Goal: Task Accomplishment & Management: Use online tool/utility

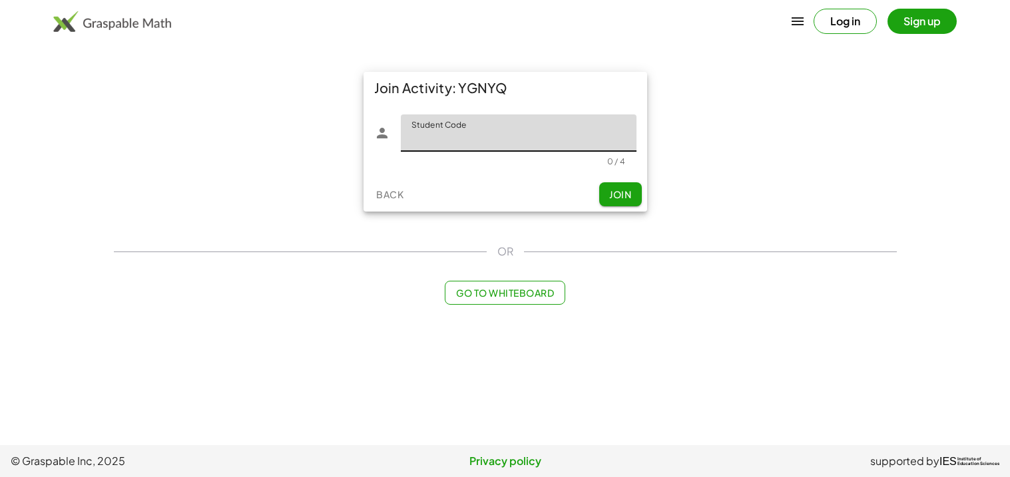
click at [489, 286] on button "Go to Whiteboard" at bounding box center [505, 293] width 121 height 24
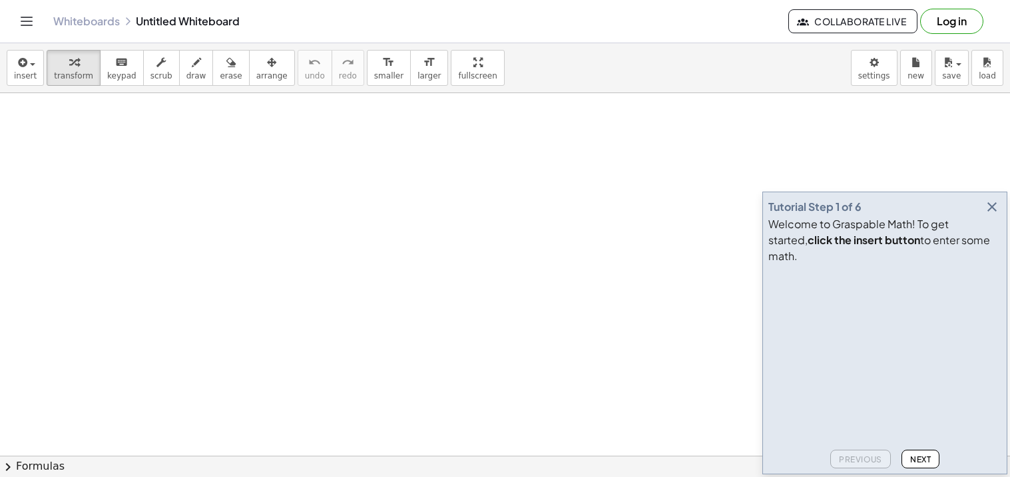
click at [991, 215] on icon "button" at bounding box center [992, 207] width 16 height 16
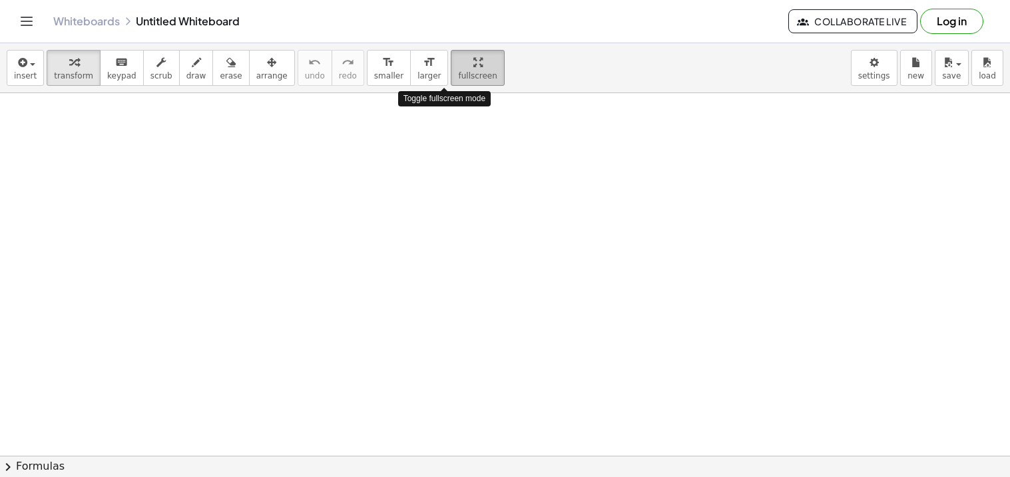
click at [447, 131] on div "insert select one: Math Expression Function Text Youtube Video Graphing Geometr…" at bounding box center [505, 260] width 1010 height 434
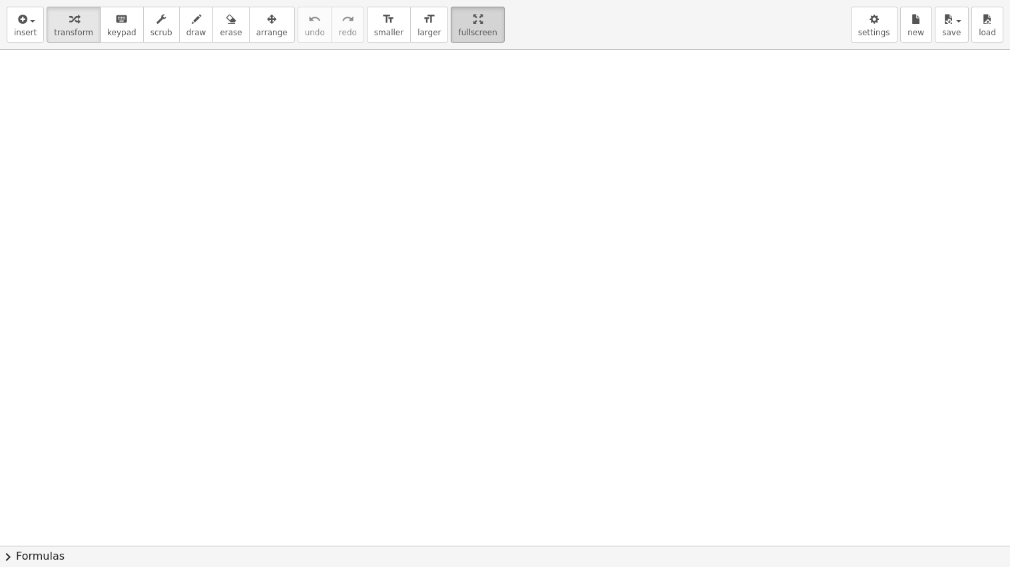
click at [449, 0] on html "Graspable Math Activities Get Started Activity Bank Assigned Work Classes White…" at bounding box center [505, 283] width 1010 height 567
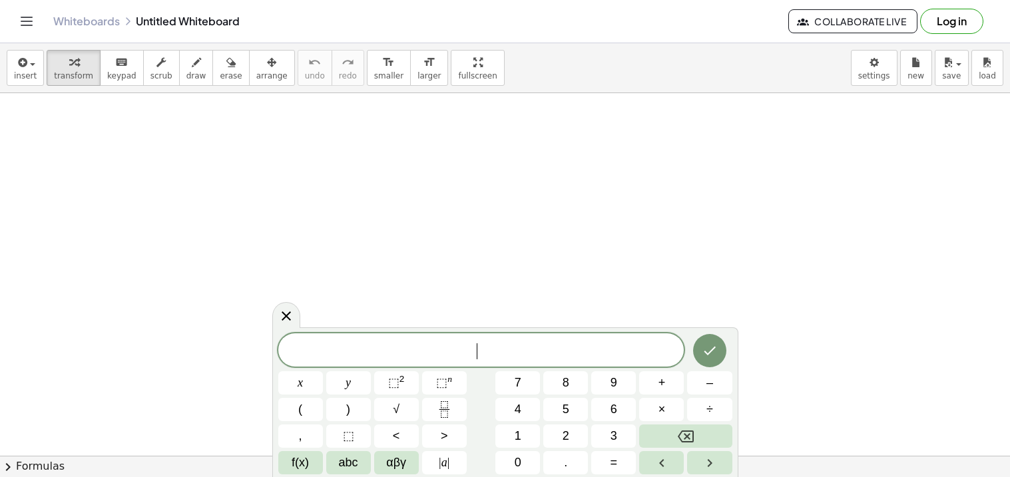
click at [331, 337] on div "​" at bounding box center [481, 350] width 406 height 33
drag, startPoint x: 326, startPoint y: 332, endPoint x: 340, endPoint y: 268, distance: 64.9
click at [340, 268] on body "Graspable Math Activities Get Started Activity Bank Assigned Work Classes White…" at bounding box center [505, 238] width 1010 height 477
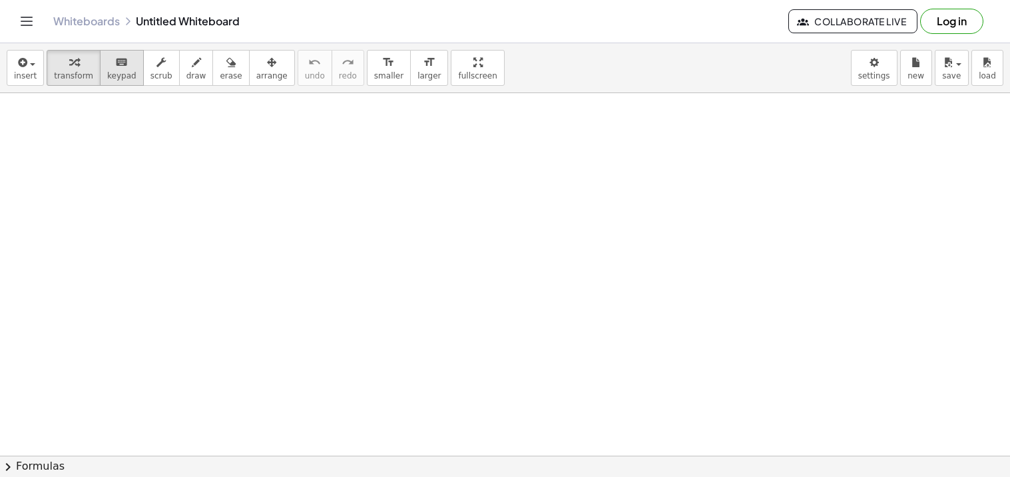
click at [116, 66] on icon "keyboard" at bounding box center [121, 63] width 13 height 16
click at [156, 61] on icon "button" at bounding box center [160, 63] width 9 height 16
click at [192, 63] on icon "button" at bounding box center [196, 63] width 9 height 16
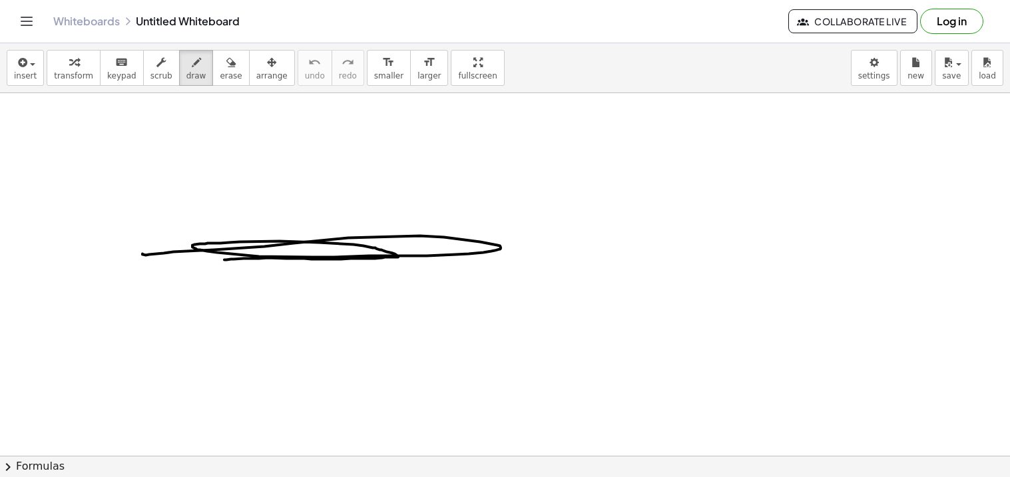
drag, startPoint x: 224, startPoint y: 260, endPoint x: 142, endPoint y: 254, distance: 82.8
drag, startPoint x: 248, startPoint y: 238, endPoint x: 227, endPoint y: 234, distance: 21.0
drag, startPoint x: 239, startPoint y: 248, endPoint x: 288, endPoint y: 244, distance: 48.8
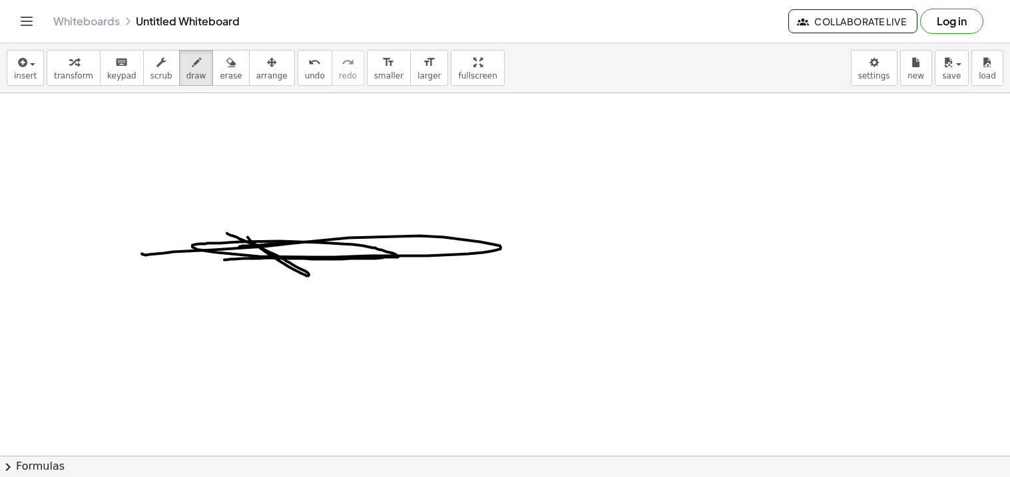
drag, startPoint x: 280, startPoint y: 230, endPoint x: 248, endPoint y: 261, distance: 44.7
drag, startPoint x: 294, startPoint y: 250, endPoint x: 254, endPoint y: 250, distance: 40.6
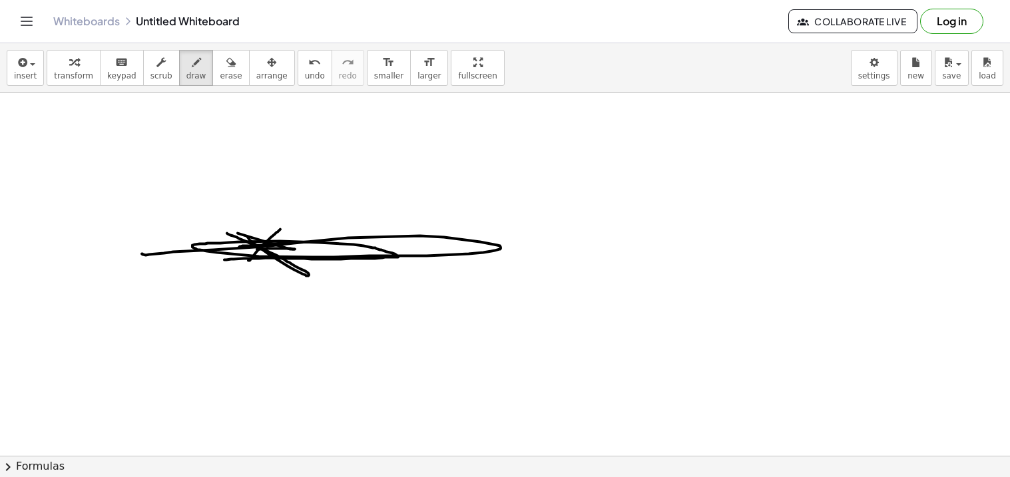
drag, startPoint x: 254, startPoint y: 250, endPoint x: 267, endPoint y: 233, distance: 20.9
drag, startPoint x: 262, startPoint y: 223, endPoint x: 261, endPoint y: 272, distance: 49.3
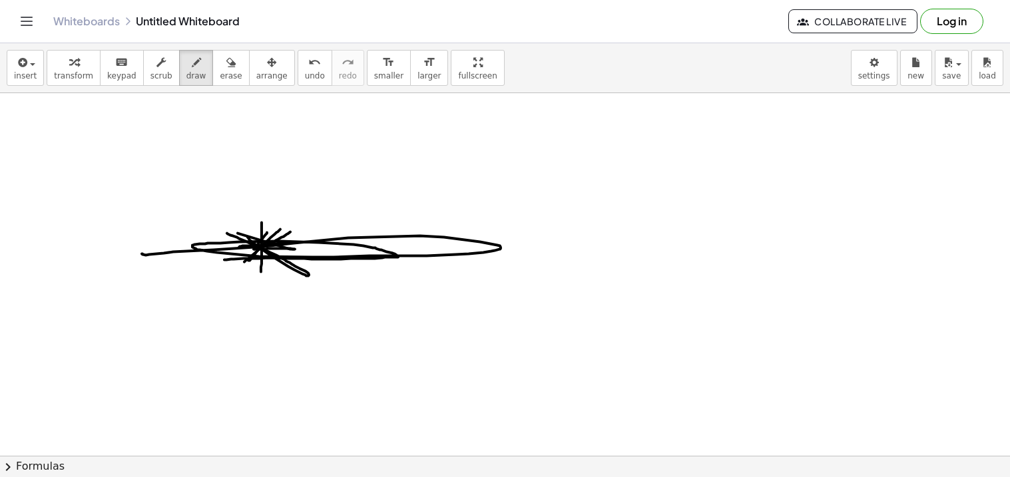
drag, startPoint x: 244, startPoint y: 262, endPoint x: 294, endPoint y: 230, distance: 58.7
drag, startPoint x: 280, startPoint y: 217, endPoint x: 252, endPoint y: 248, distance: 41.5
click at [226, 62] on icon "button" at bounding box center [230, 63] width 9 height 16
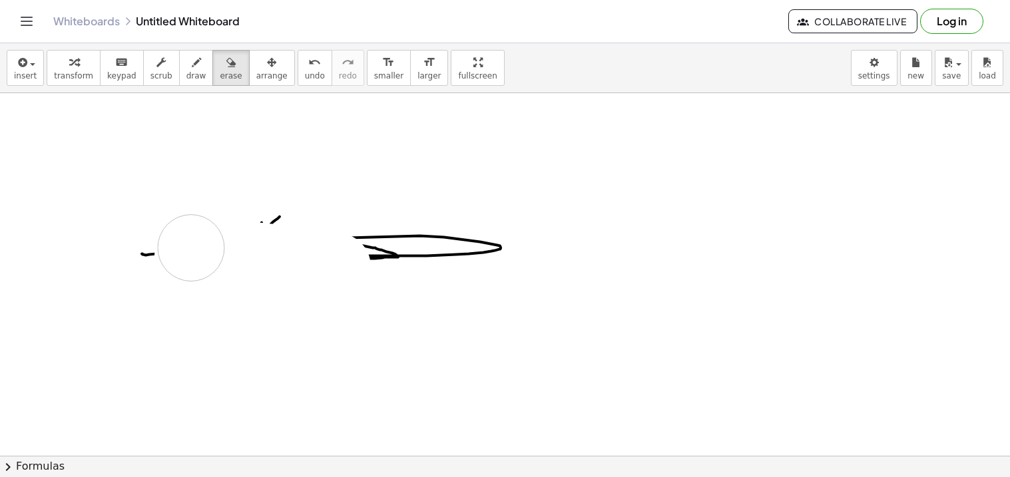
drag, startPoint x: 338, startPoint y: 267, endPoint x: 191, endPoint y: 245, distance: 148.1
drag, startPoint x: 191, startPoint y: 245, endPoint x: 292, endPoint y: 226, distance: 102.3
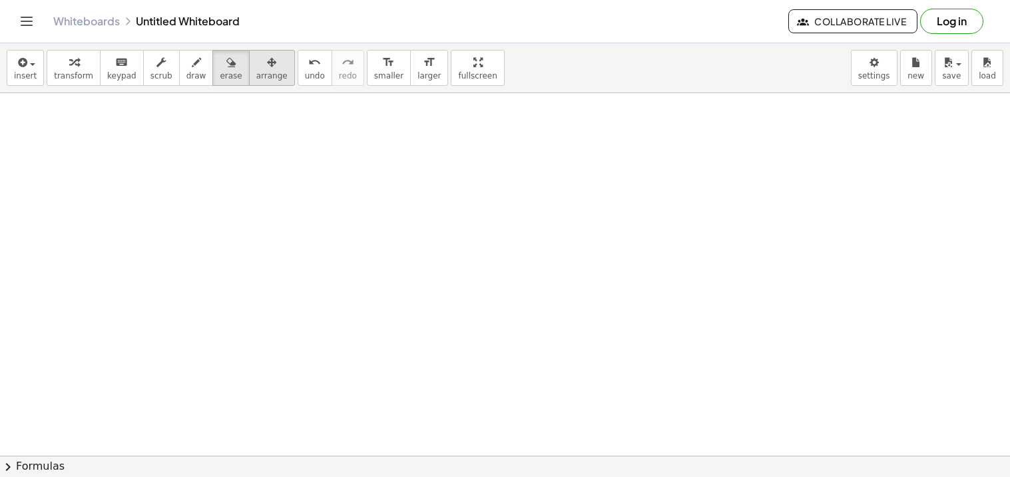
click at [249, 83] on button "arrange" at bounding box center [272, 68] width 46 height 36
click at [308, 68] on icon "undo" at bounding box center [314, 63] width 13 height 16
click at [158, 78] on button "scrub" at bounding box center [161, 68] width 37 height 36
click at [82, 77] on span "transform" at bounding box center [73, 75] width 39 height 9
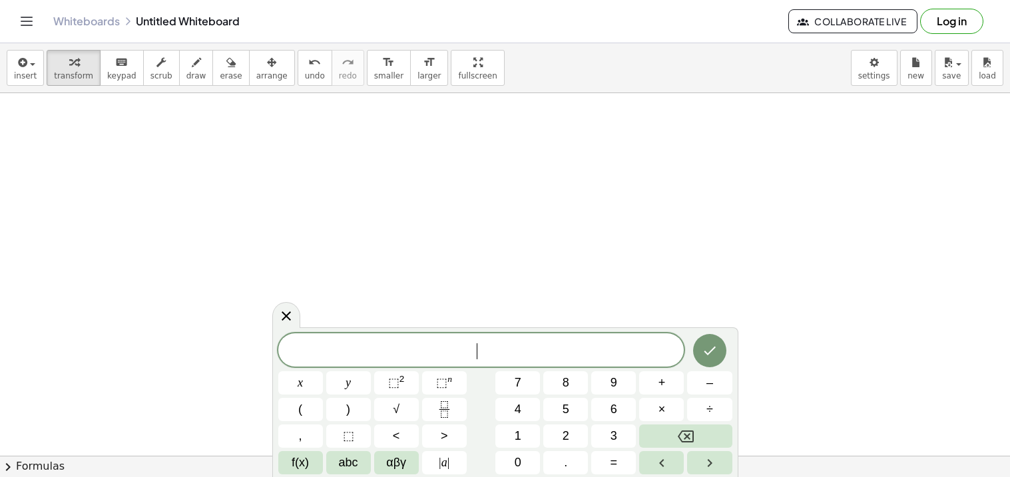
click at [965, 21] on button "Log in" at bounding box center [951, 21] width 63 height 25
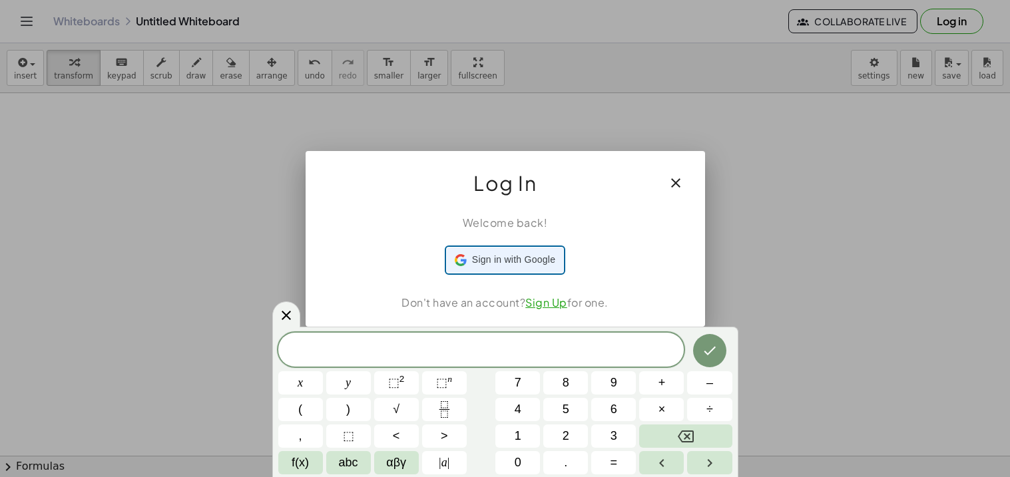
click at [491, 262] on span "Sign in with Google" at bounding box center [513, 260] width 83 height 14
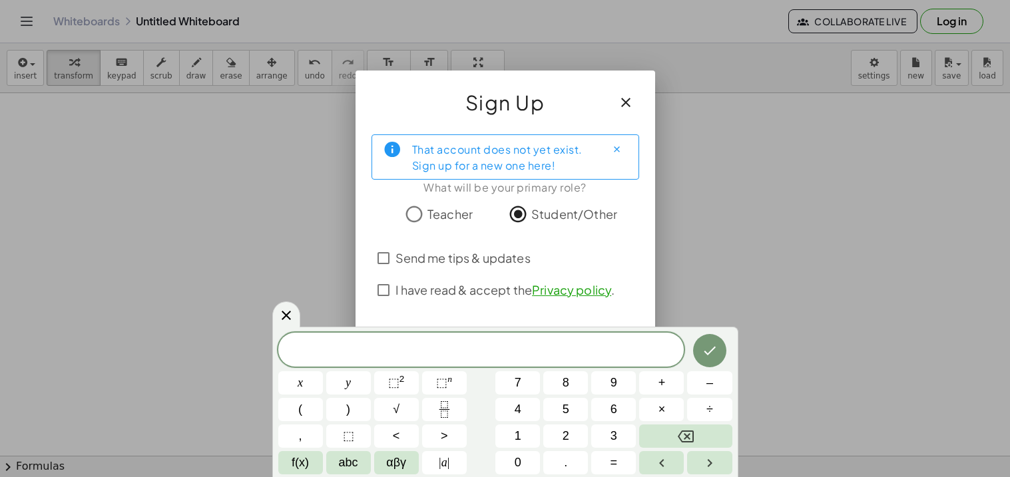
click at [465, 298] on span "I have read & accept the Privacy policy ." at bounding box center [506, 290] width 220 height 18
click at [621, 148] on icon "Close" at bounding box center [617, 149] width 10 height 10
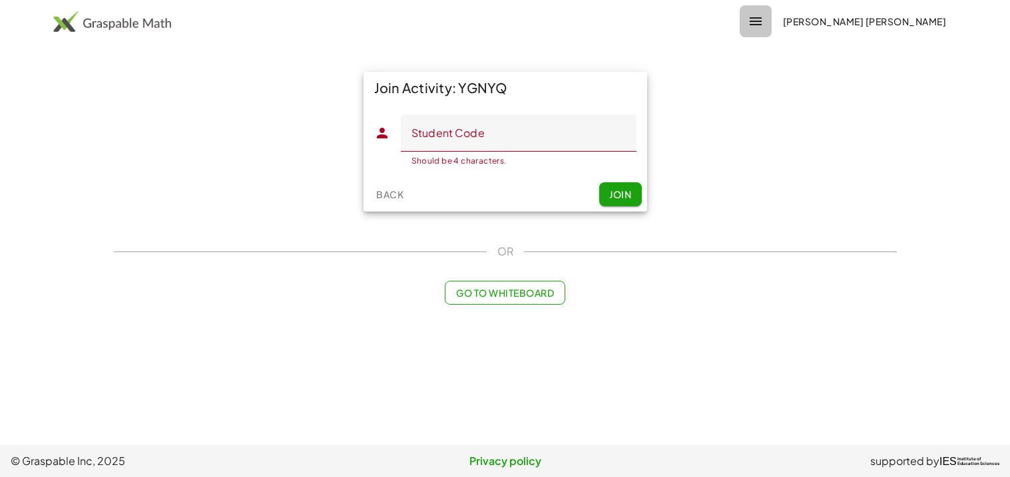
click at [764, 17] on icon "button" at bounding box center [756, 21] width 16 height 16
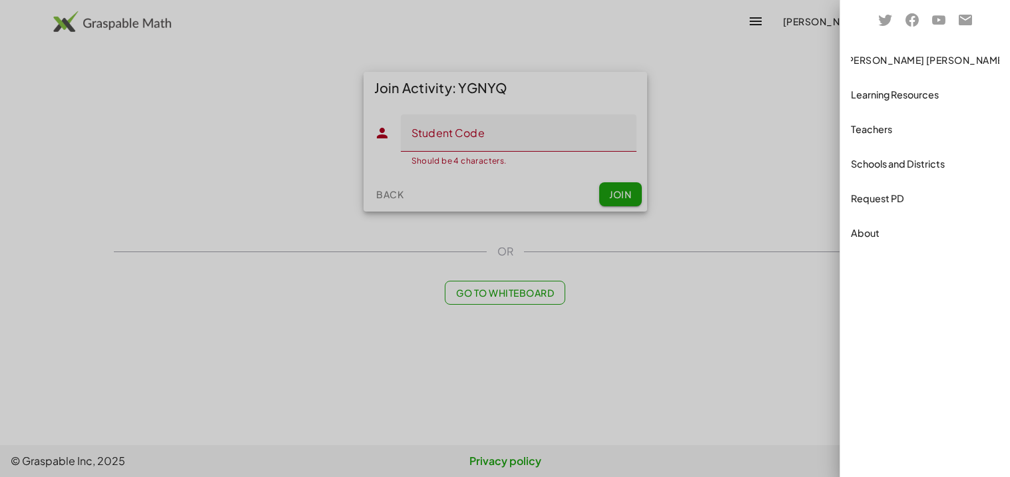
click at [868, 182] on div "Schools and Districts" at bounding box center [925, 198] width 159 height 32
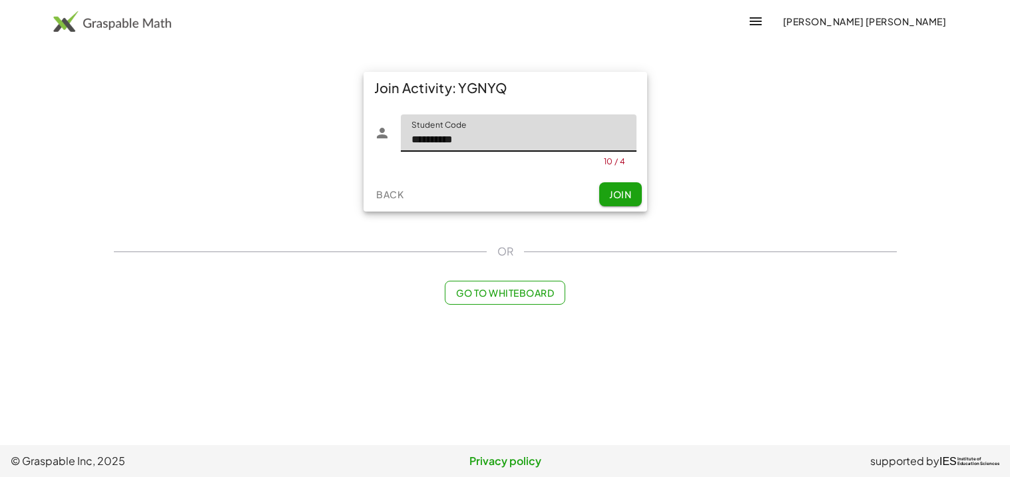
type input "**********"
click at [649, 209] on div "**********" at bounding box center [506, 142] width 300 height 156
drag, startPoint x: 532, startPoint y: 131, endPoint x: 320, endPoint y: 152, distance: 213.5
click at [320, 152] on div "**********" at bounding box center [505, 142] width 799 height 156
click at [460, 89] on div "Join Activity: YGNYQ" at bounding box center [506, 88] width 284 height 32
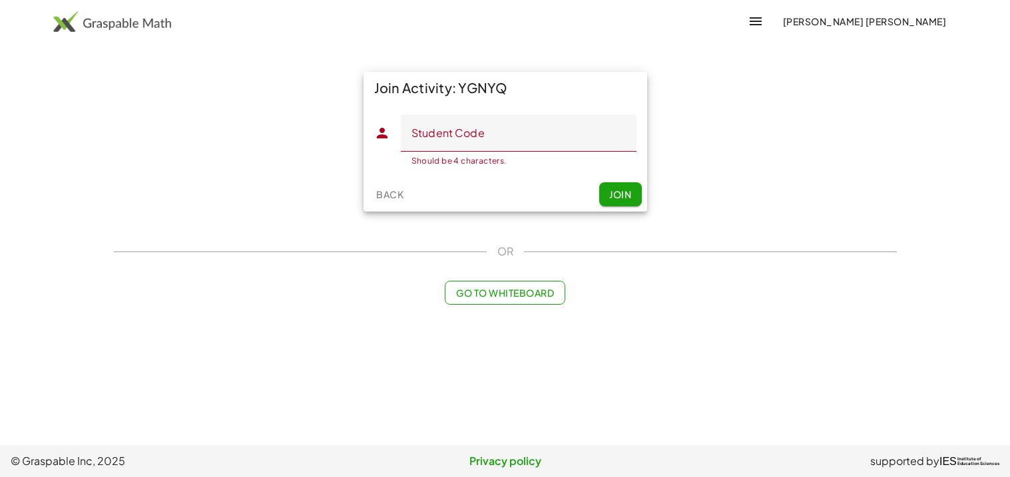
click at [453, 126] on input "Student Code" at bounding box center [519, 133] width 236 height 37
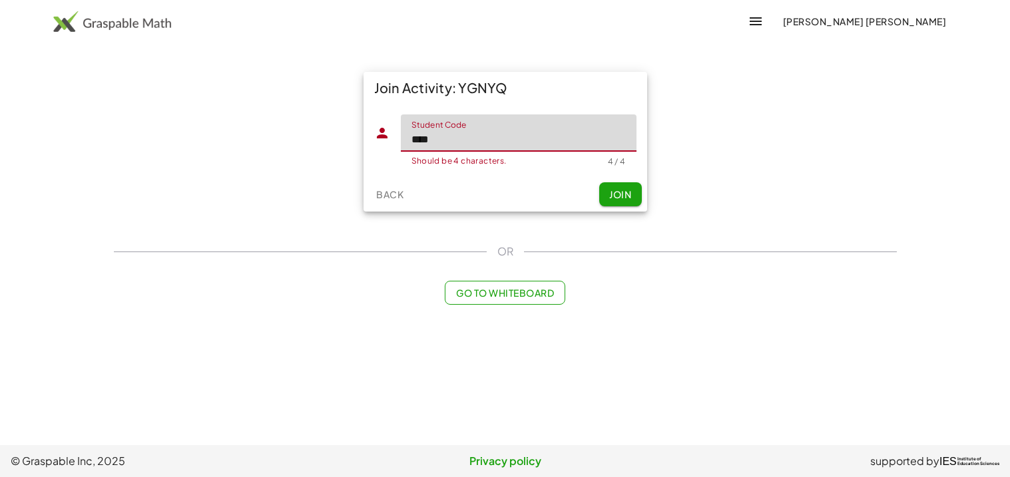
type input "****"
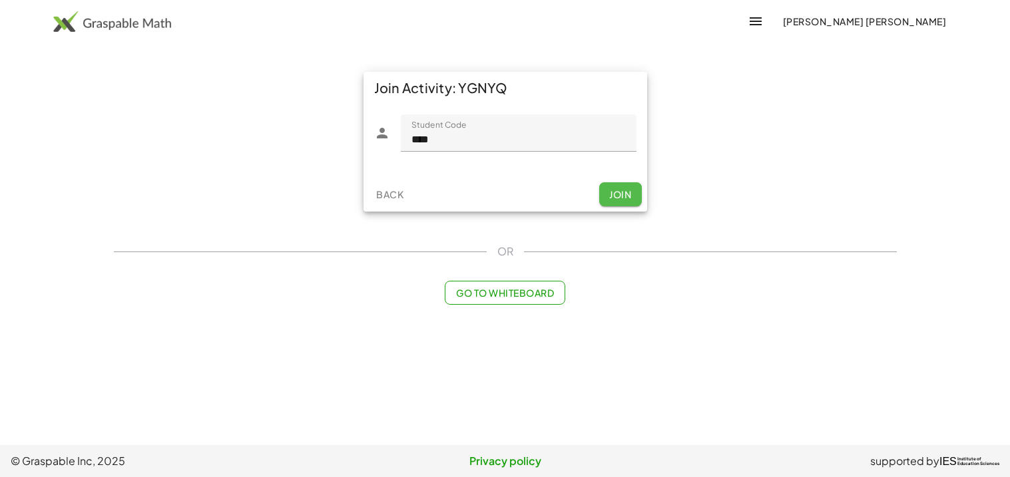
click at [613, 198] on span "Join" at bounding box center [620, 194] width 22 height 12
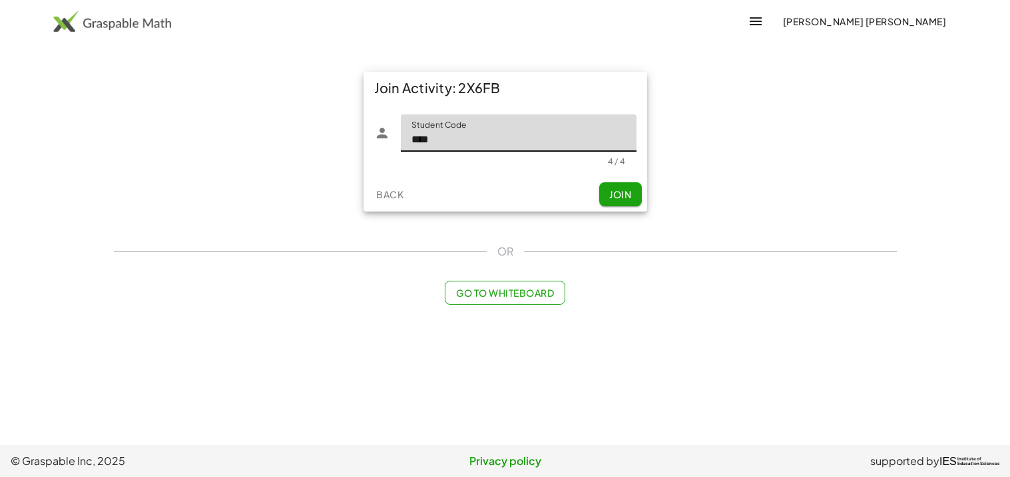
type input "****"
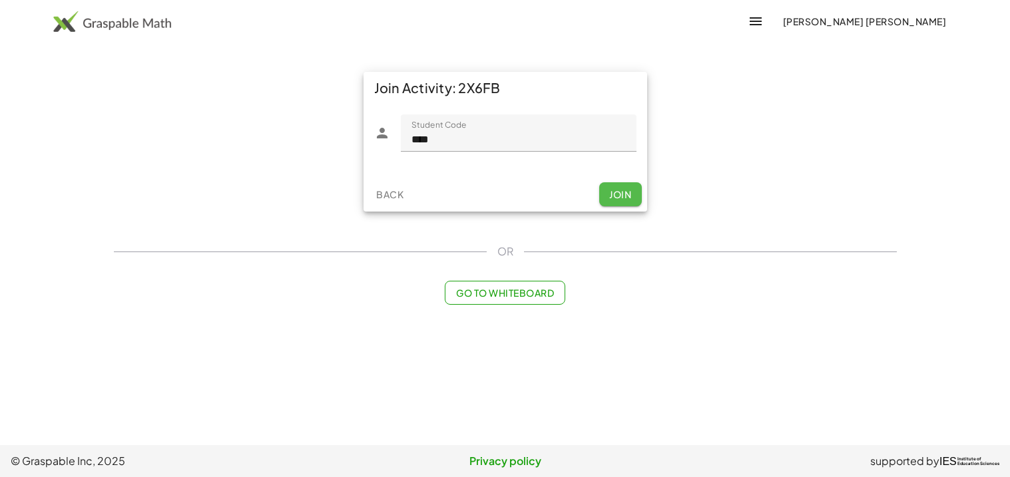
click at [617, 198] on span "Join" at bounding box center [620, 194] width 22 height 12
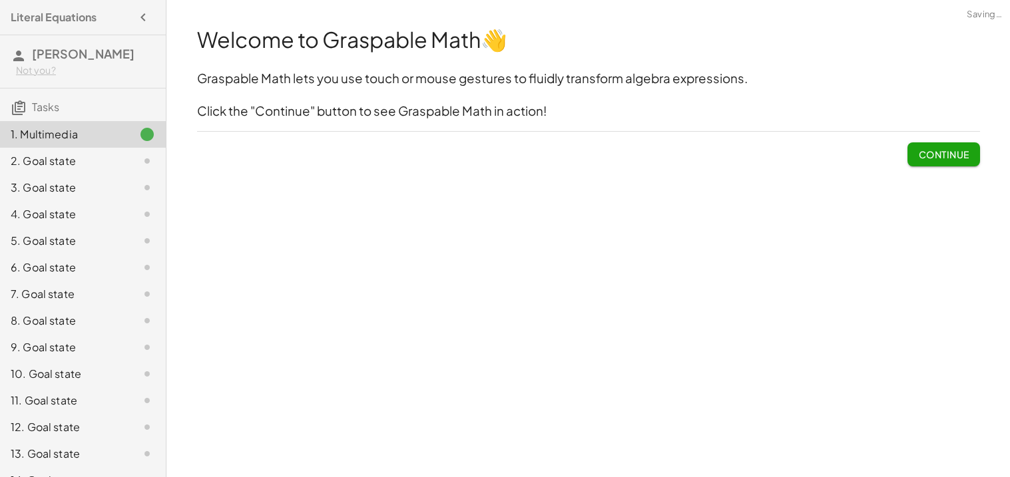
click at [934, 158] on span "Continue" at bounding box center [943, 154] width 51 height 12
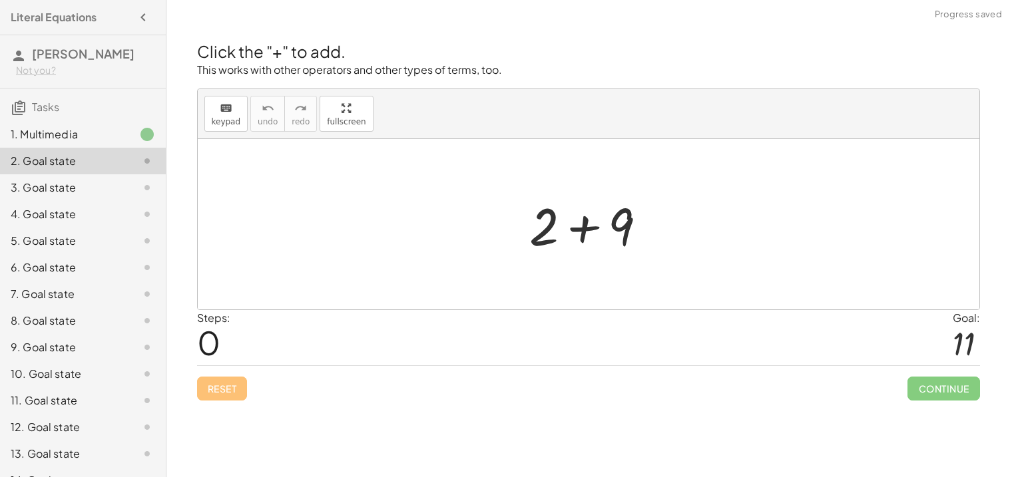
click at [861, 224] on div at bounding box center [589, 224] width 782 height 170
click at [216, 339] on span "0" at bounding box center [208, 342] width 23 height 41
click at [769, 349] on div "Steps: 0 Goal: 11" at bounding box center [588, 337] width 783 height 55
click at [950, 347] on div "Steps: 0 Goal: 11" at bounding box center [588, 337] width 783 height 55
click at [604, 228] on div at bounding box center [594, 224] width 142 height 69
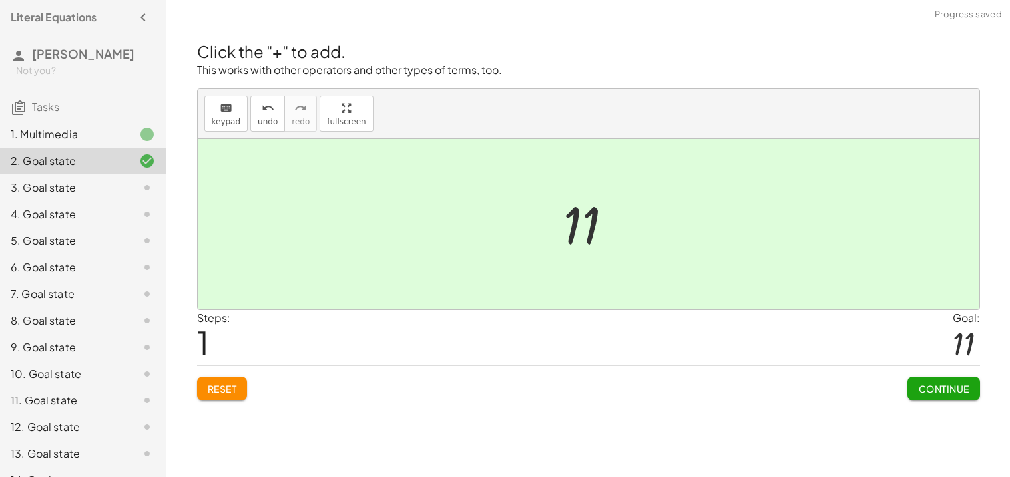
click at [966, 391] on span "Continue" at bounding box center [943, 389] width 51 height 12
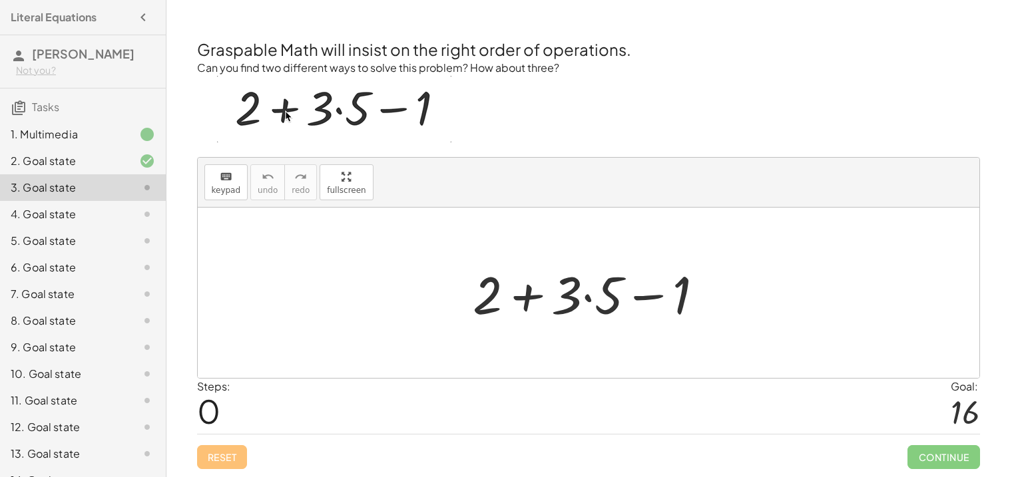
click at [528, 296] on div at bounding box center [594, 293] width 256 height 69
click at [633, 296] on div at bounding box center [594, 293] width 256 height 69
click at [590, 300] on div at bounding box center [594, 293] width 256 height 69
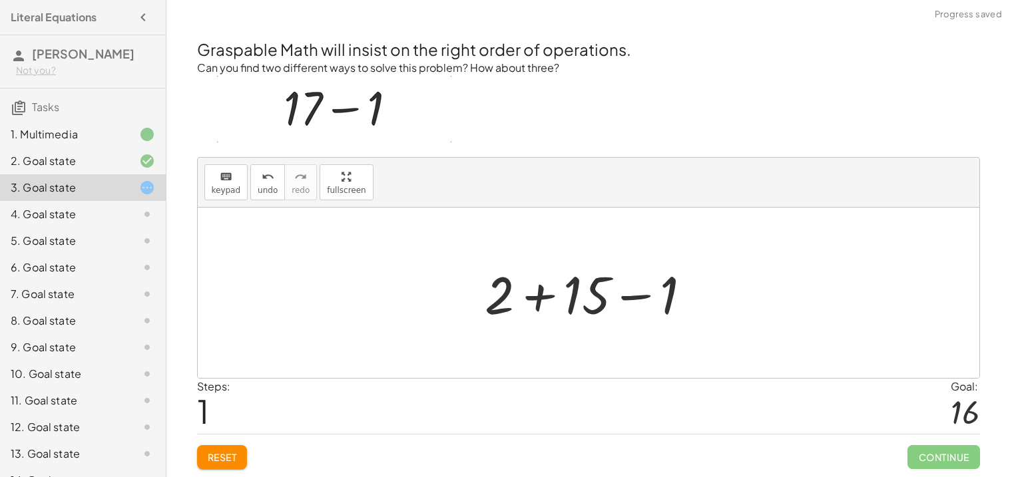
click at [542, 302] on div at bounding box center [593, 293] width 231 height 69
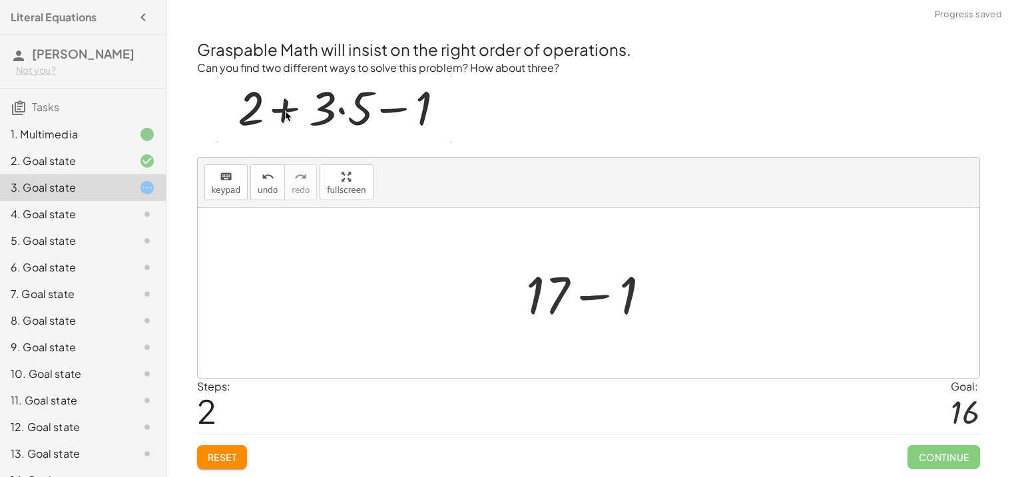
click at [593, 302] on div at bounding box center [594, 293] width 148 height 69
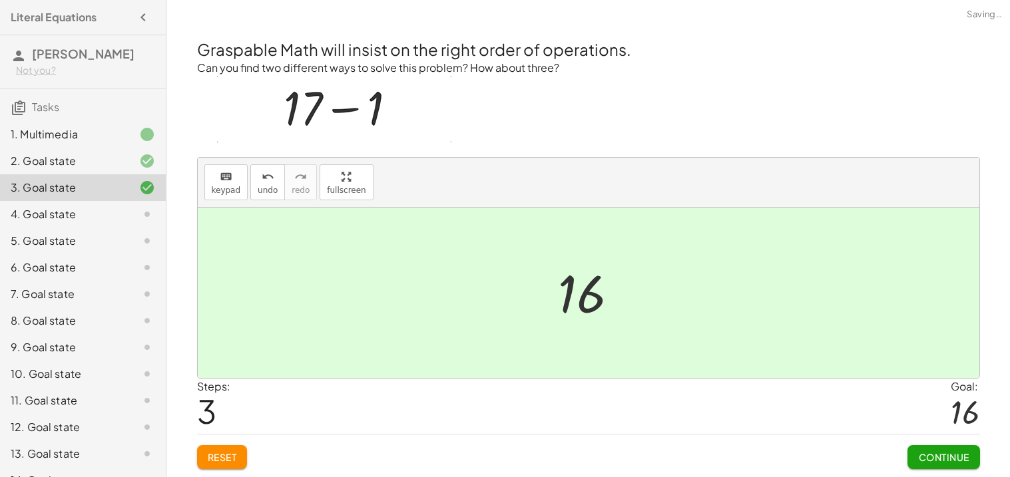
click at [928, 461] on span "Continue" at bounding box center [943, 457] width 51 height 12
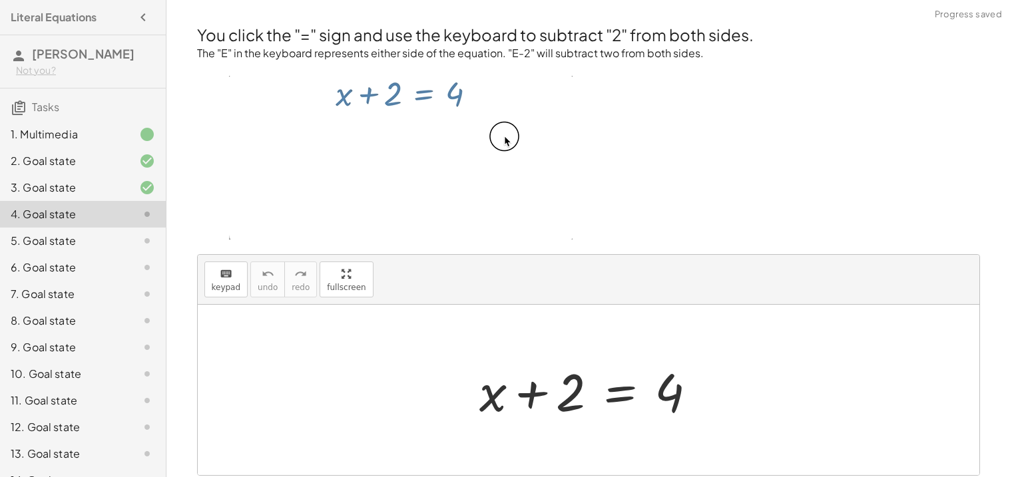
click at [541, 400] on div at bounding box center [594, 390] width 242 height 69
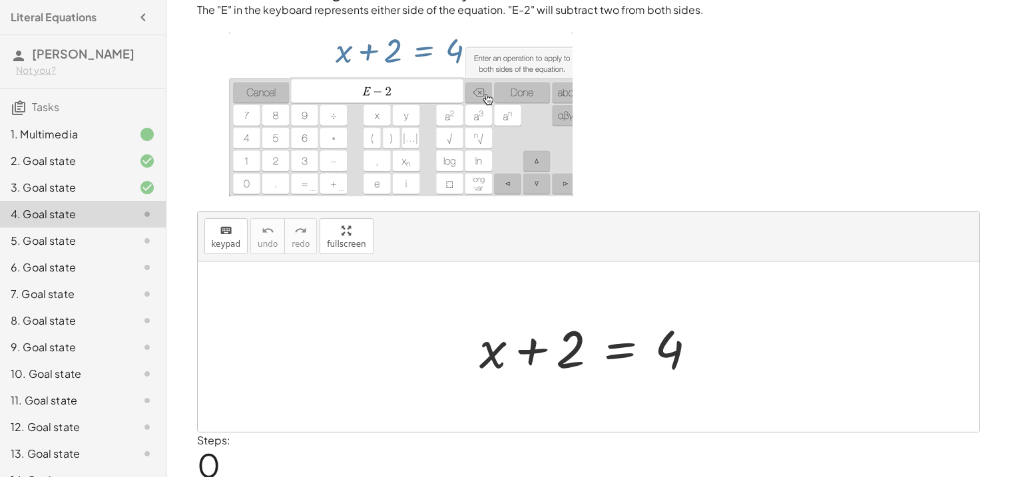
scroll to position [91, 0]
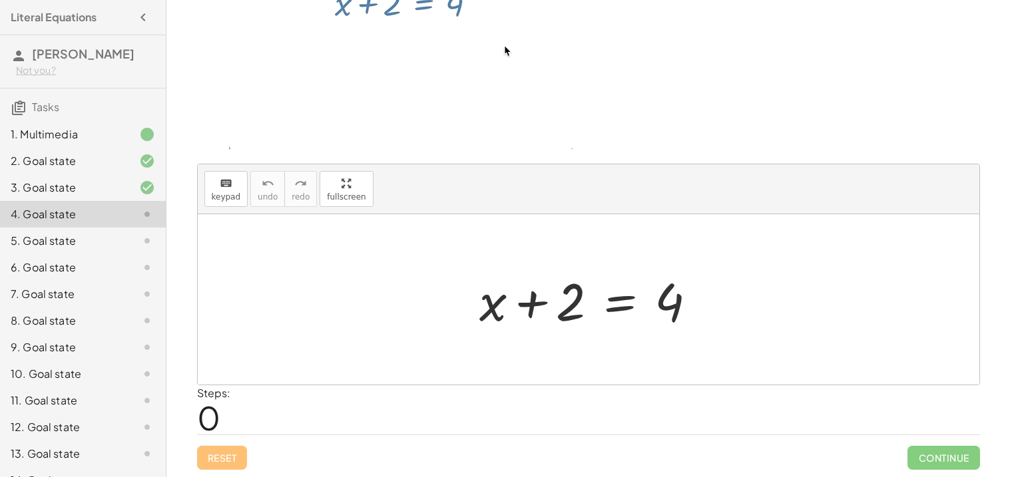
click at [664, 308] on div at bounding box center [594, 300] width 242 height 69
click at [603, 300] on div at bounding box center [594, 300] width 242 height 69
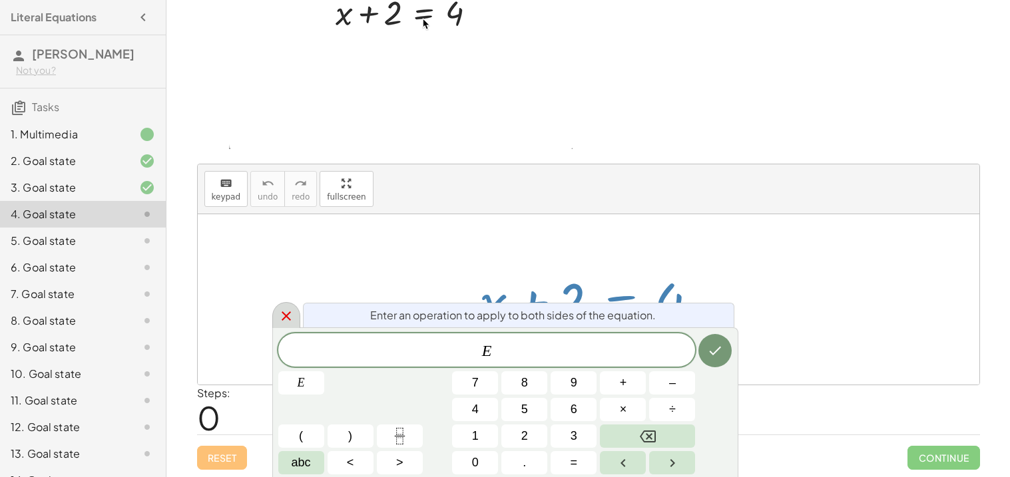
click at [277, 323] on div at bounding box center [286, 315] width 28 height 26
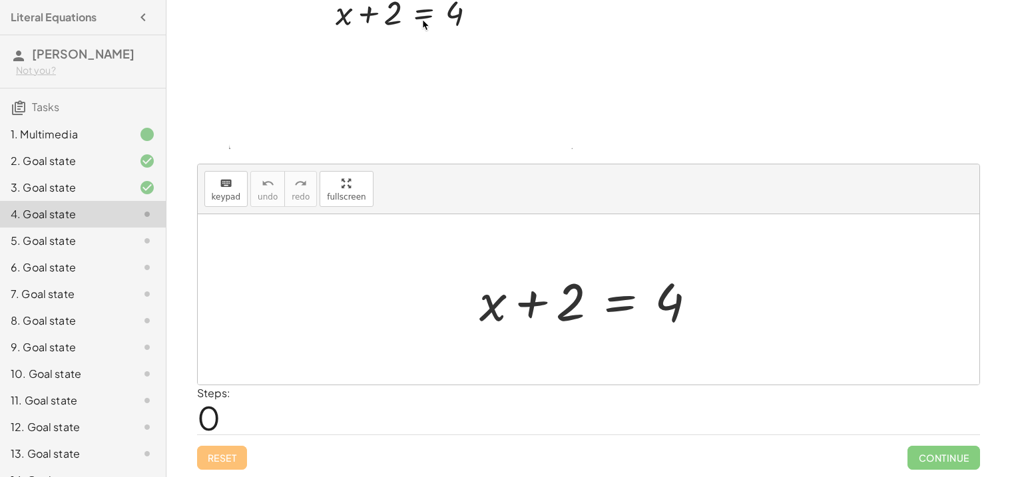
click at [574, 294] on div at bounding box center [594, 300] width 242 height 69
click at [623, 309] on div at bounding box center [594, 300] width 242 height 69
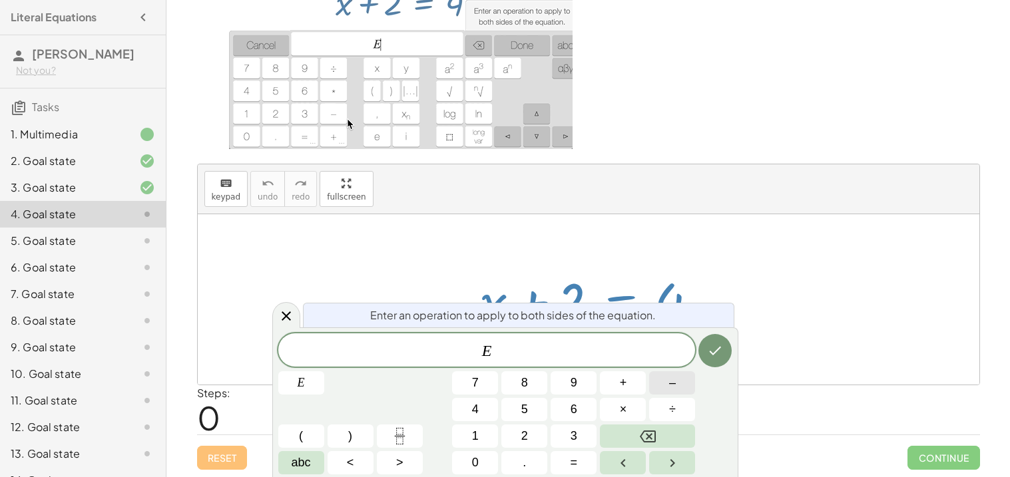
click at [665, 388] on button "–" at bounding box center [672, 383] width 46 height 23
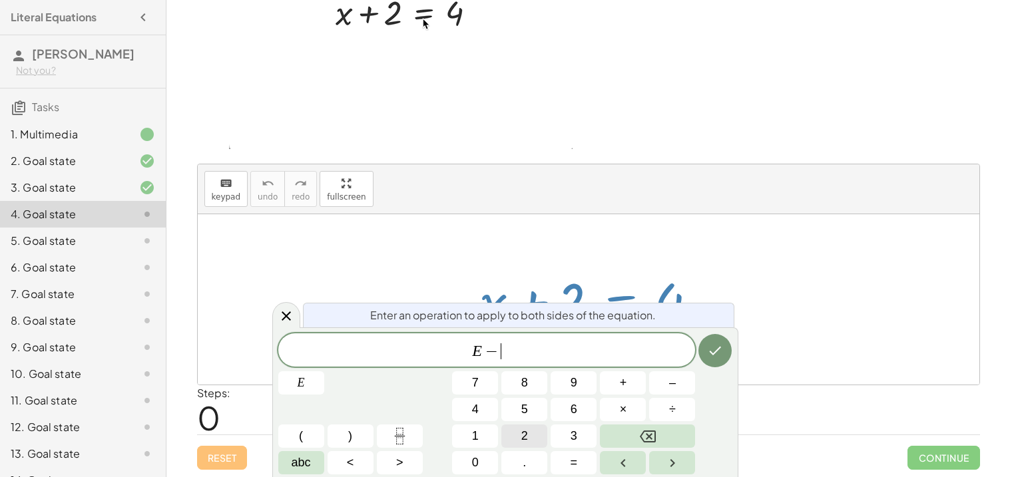
click at [535, 429] on button "2" at bounding box center [524, 436] width 46 height 23
click at [714, 365] on button "Done" at bounding box center [714, 350] width 33 height 33
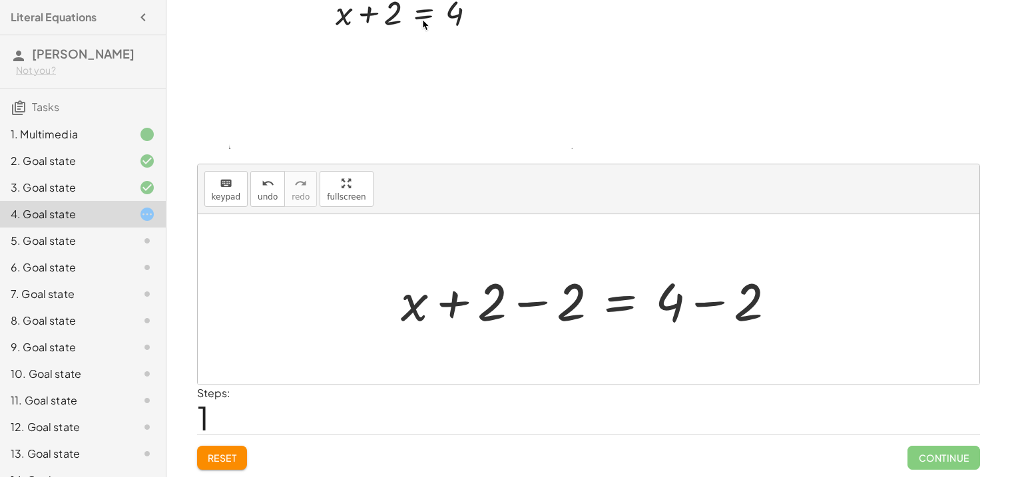
click at [555, 308] on div at bounding box center [594, 300] width 400 height 69
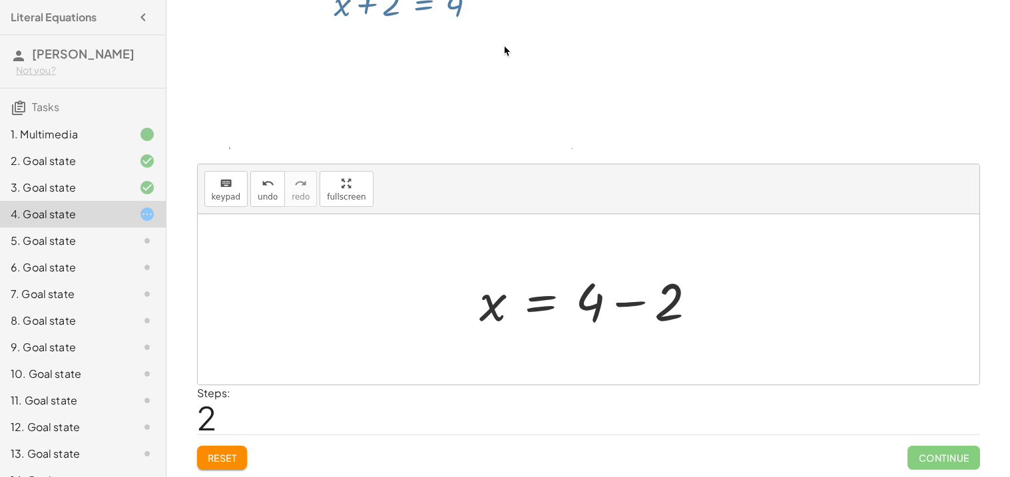
click at [640, 305] on div at bounding box center [594, 300] width 242 height 69
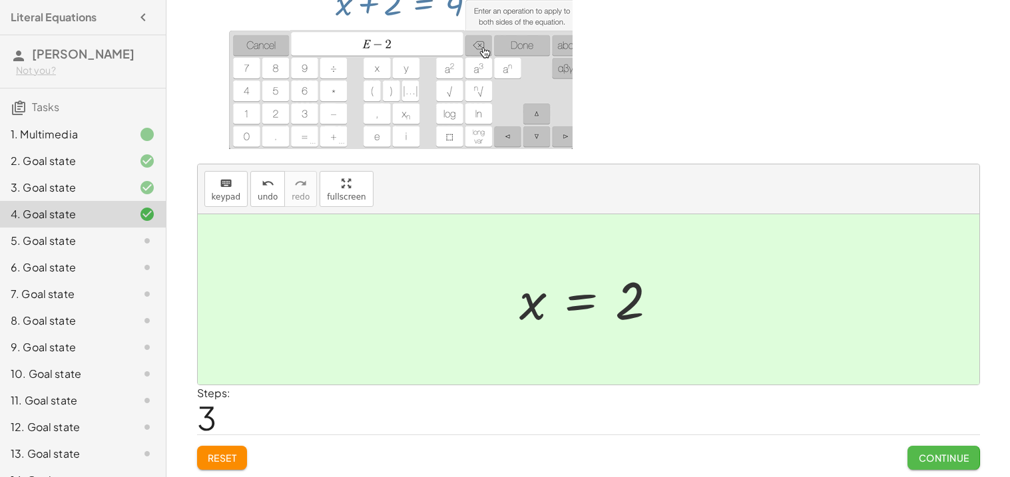
click at [934, 457] on span "Continue" at bounding box center [943, 458] width 51 height 12
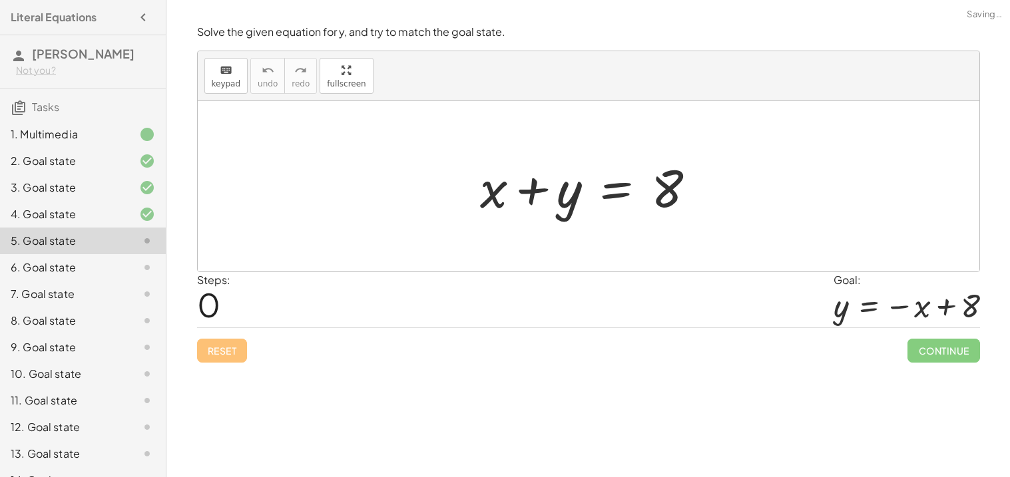
scroll to position [0, 0]
click at [538, 188] on div at bounding box center [593, 186] width 240 height 69
click at [580, 198] on div at bounding box center [593, 186] width 240 height 69
click at [623, 190] on div at bounding box center [593, 186] width 240 height 69
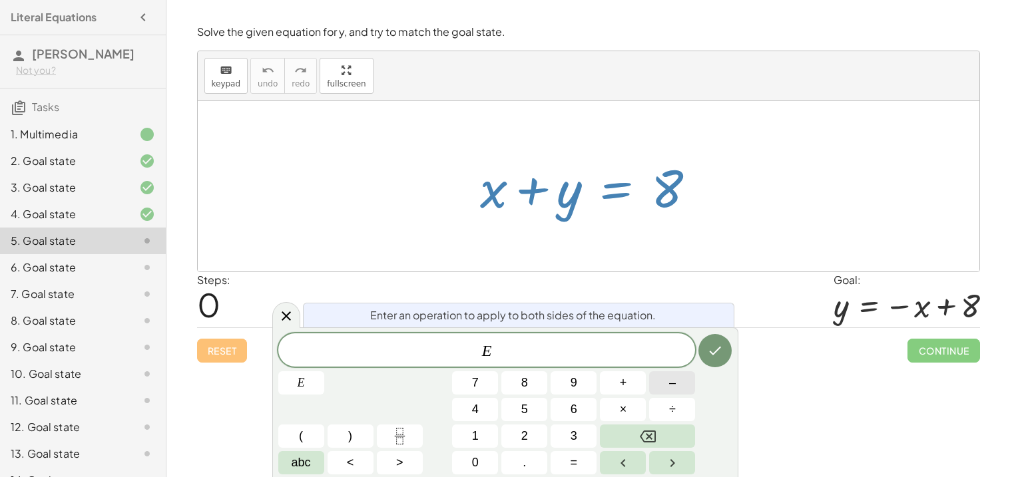
click at [665, 388] on button "–" at bounding box center [672, 383] width 46 height 23
click at [706, 363] on button "Done" at bounding box center [714, 350] width 33 height 33
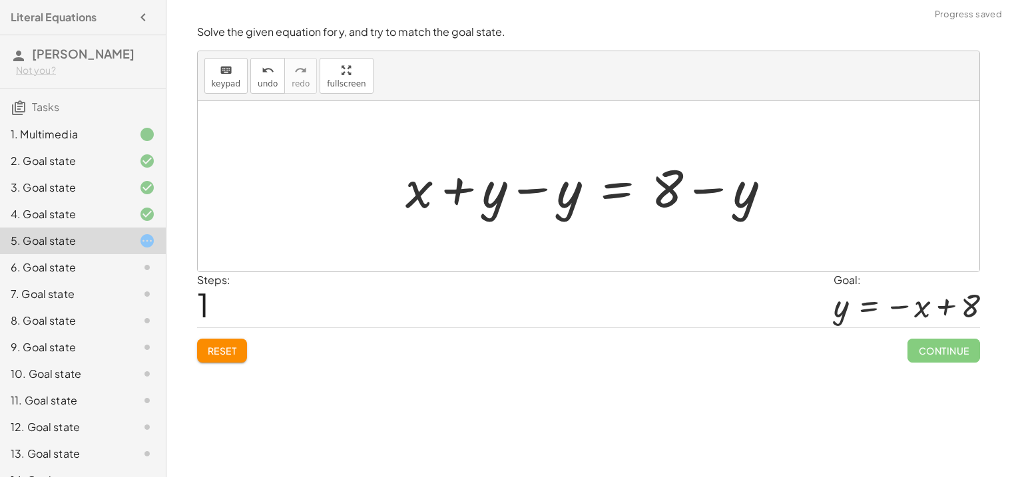
click at [550, 190] on div at bounding box center [594, 186] width 390 height 69
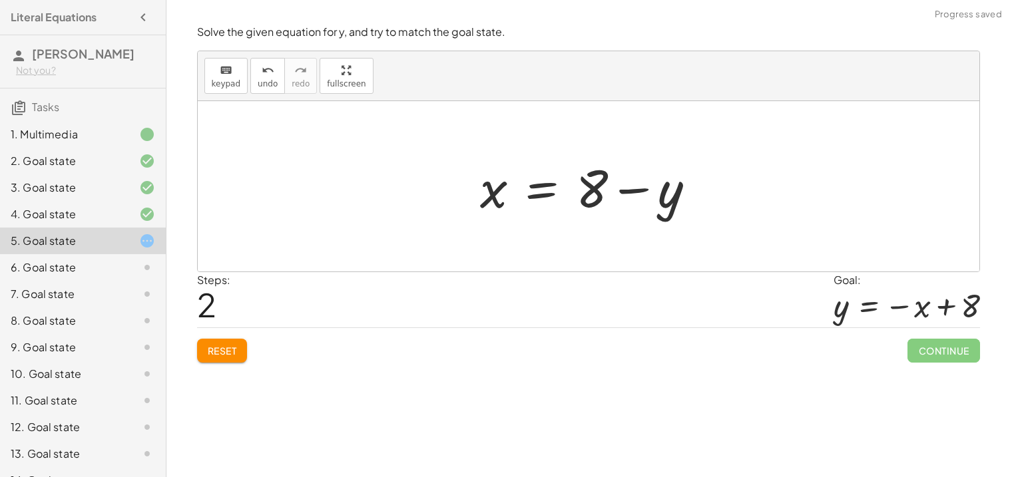
click at [639, 191] on div at bounding box center [593, 186] width 240 height 69
click at [599, 190] on div at bounding box center [593, 186] width 240 height 69
click at [547, 196] on div at bounding box center [593, 186] width 240 height 69
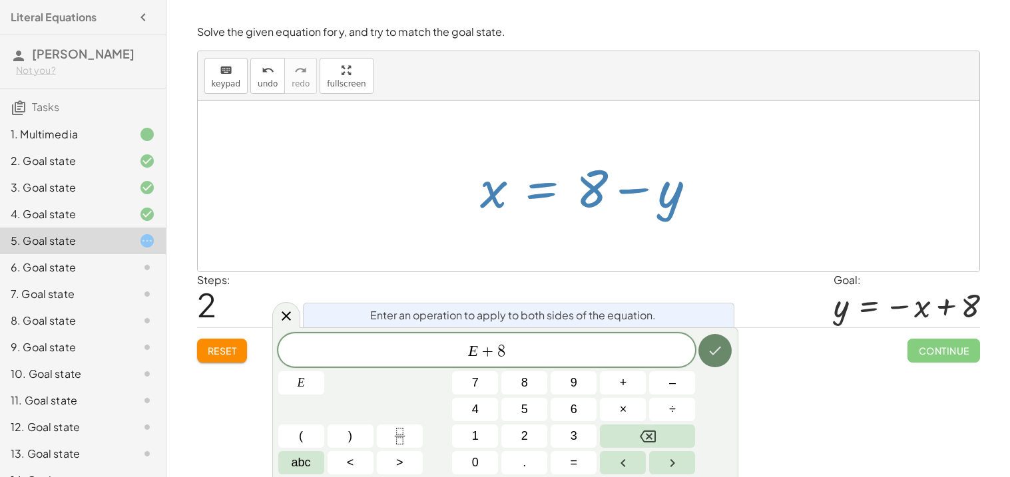
click at [719, 350] on icon "Done" at bounding box center [715, 351] width 16 height 16
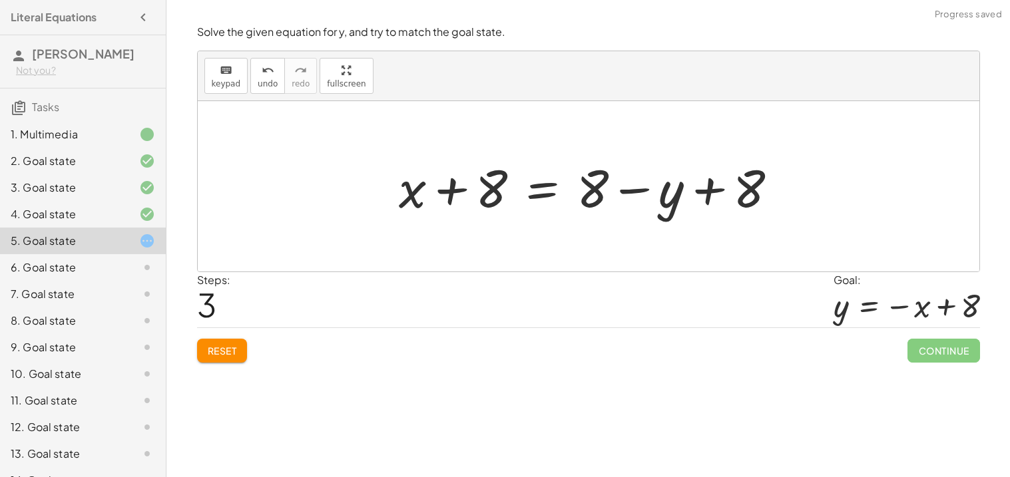
click at [724, 192] on div at bounding box center [594, 186] width 404 height 69
click at [461, 189] on div at bounding box center [594, 186] width 404 height 69
click at [226, 356] on span "Reset" at bounding box center [222, 351] width 29 height 12
